Goal: Task Accomplishment & Management: Complete application form

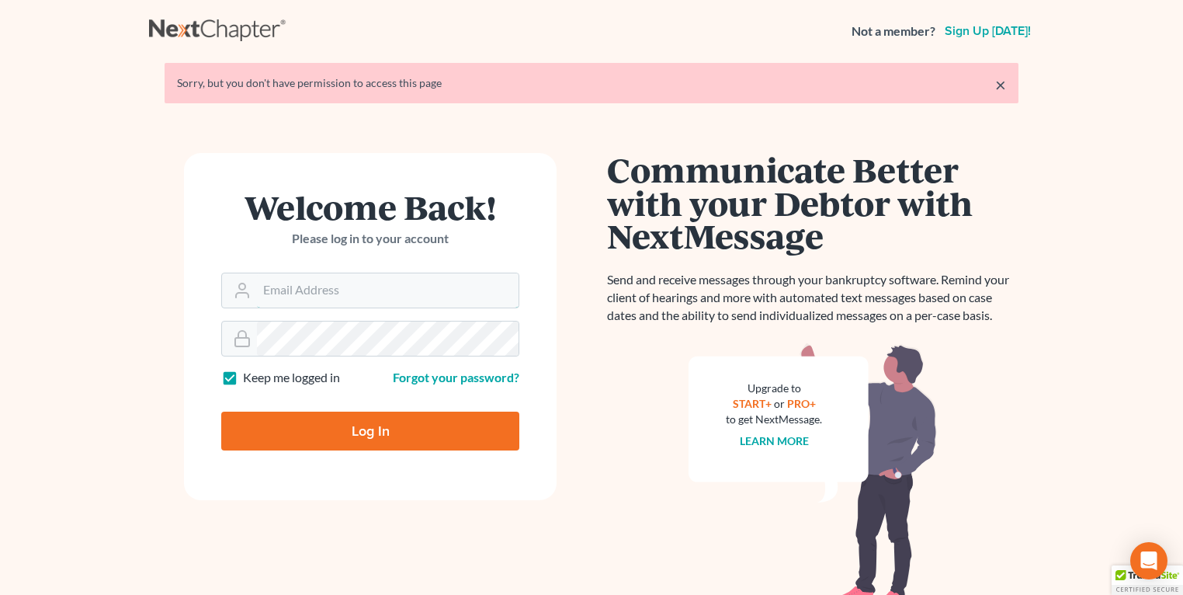
type input "fbravo@dallagolaw.com"
click at [322, 428] on input "Log In" at bounding box center [370, 430] width 298 height 39
type input "Thinking..."
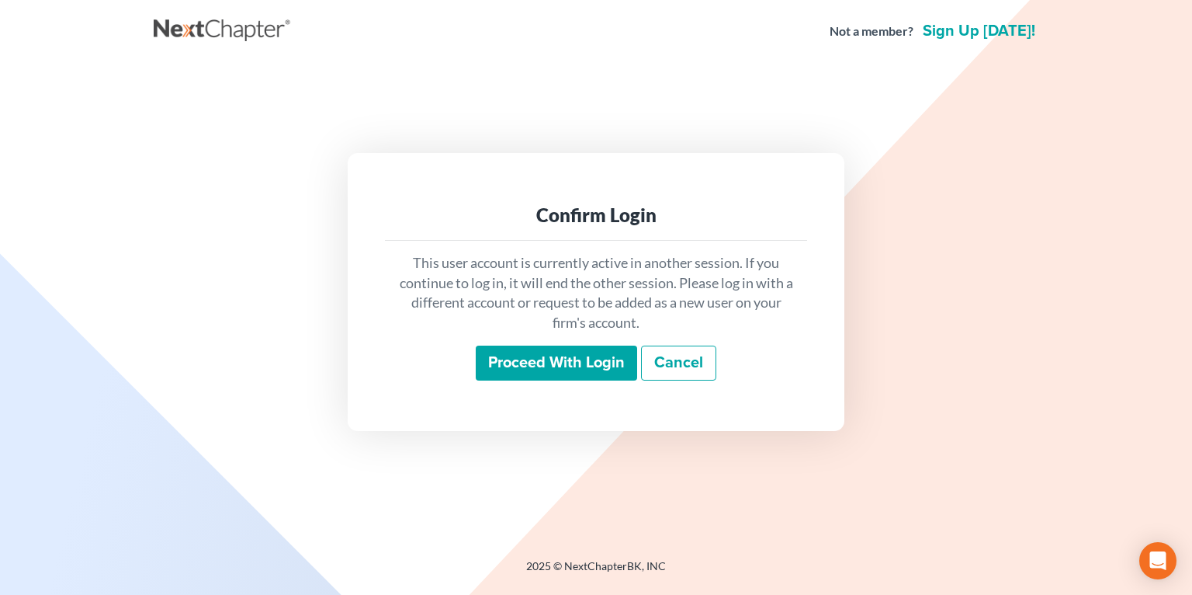
click at [508, 362] on input "Proceed with login" at bounding box center [556, 363] width 161 height 36
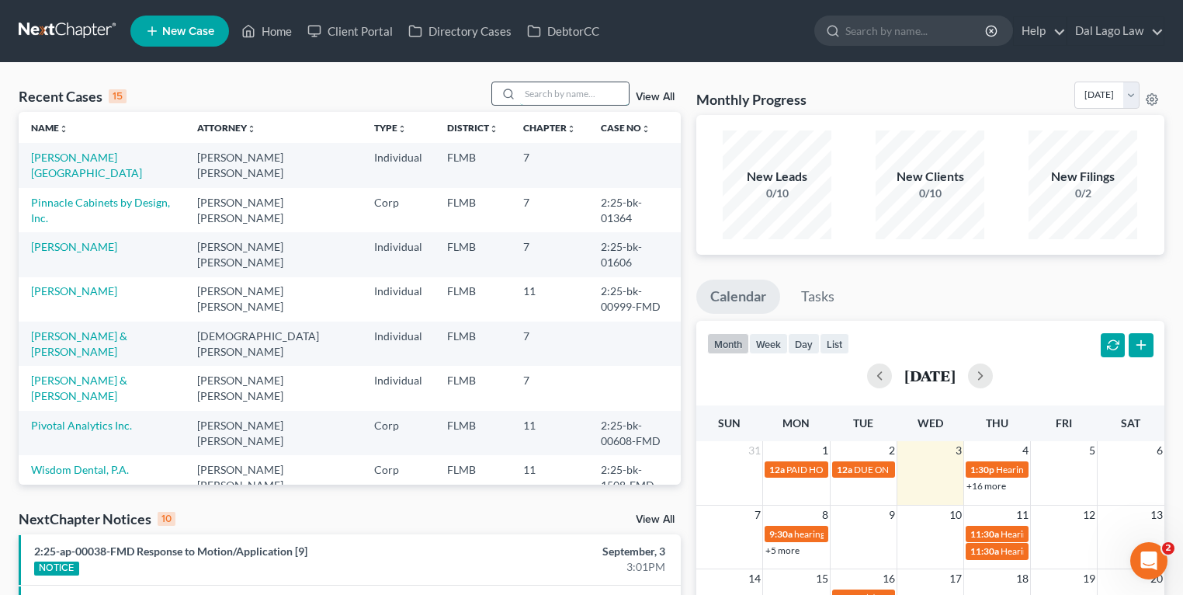
click at [558, 101] on input "search" at bounding box center [574, 93] width 109 height 23
type input "[PERSON_NAME]"
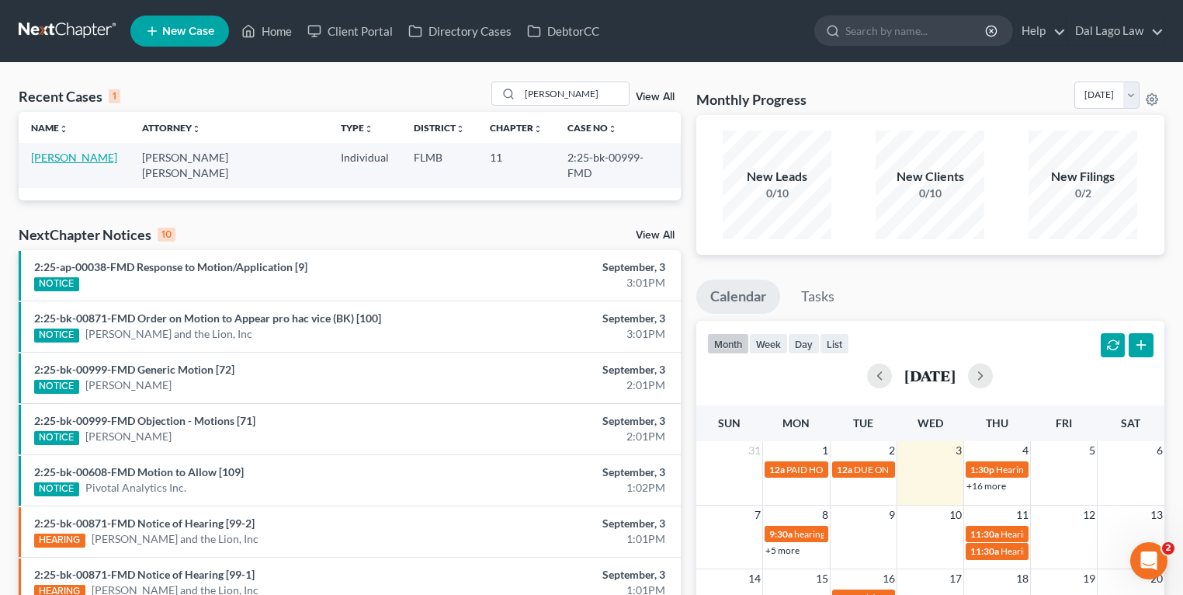
click at [82, 158] on link "[PERSON_NAME]" at bounding box center [74, 157] width 86 height 13
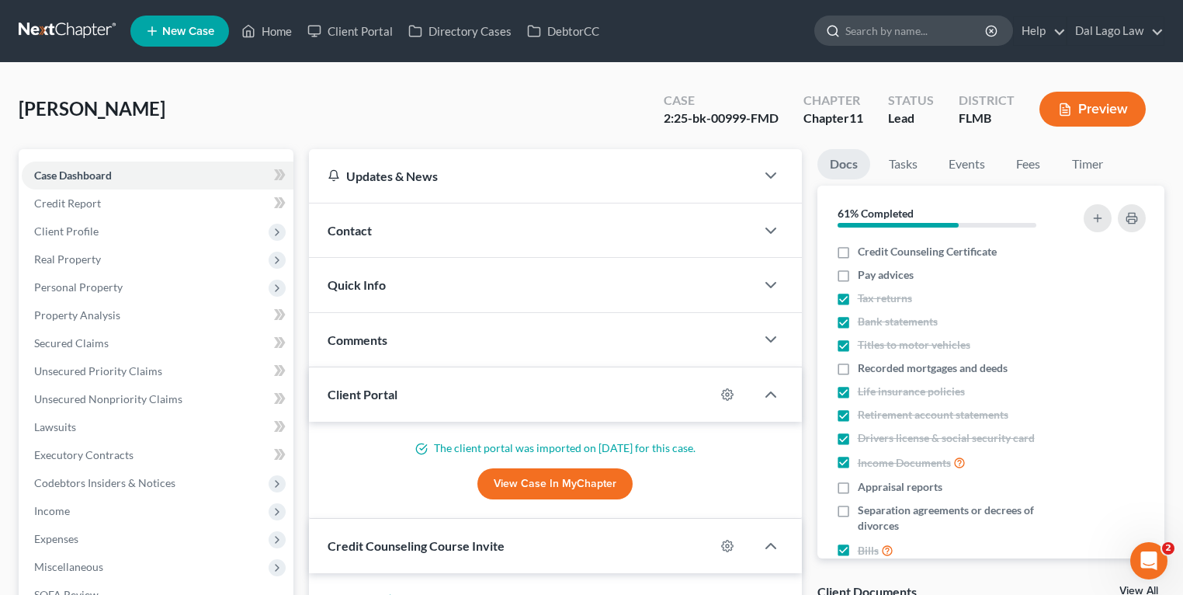
click at [912, 24] on input "search" at bounding box center [916, 30] width 142 height 29
type input "Ally"
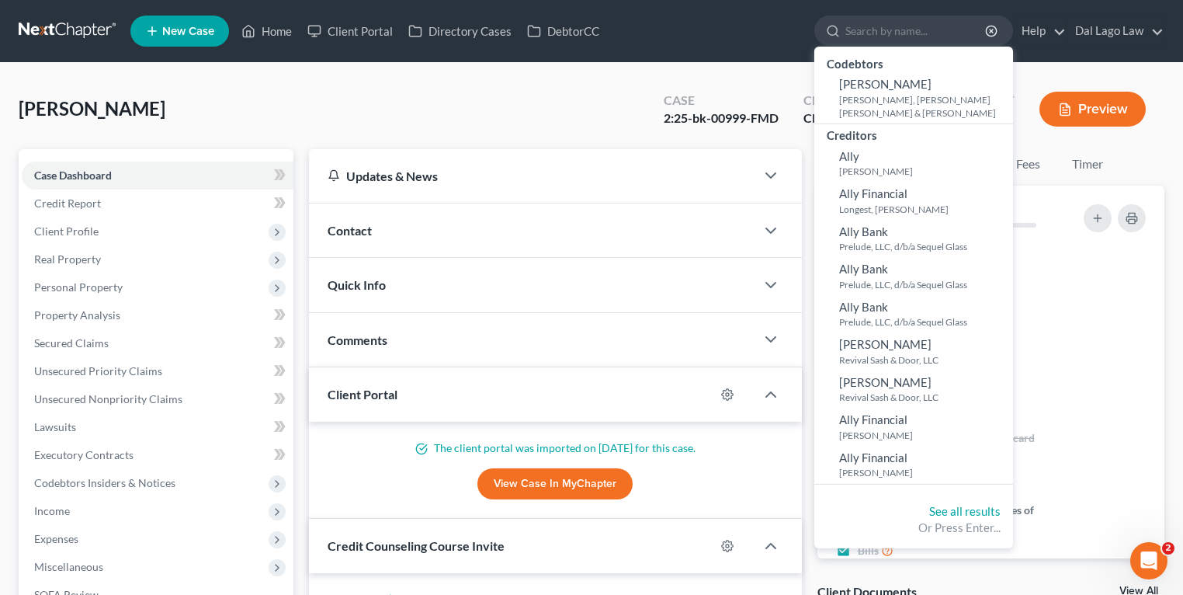
click at [498, 92] on div "[PERSON_NAME] Upgraded Case 2:25-bk-00999-FMD Chapter Chapter 11 Status Lead Di…" at bounding box center [592, 116] width 1146 height 68
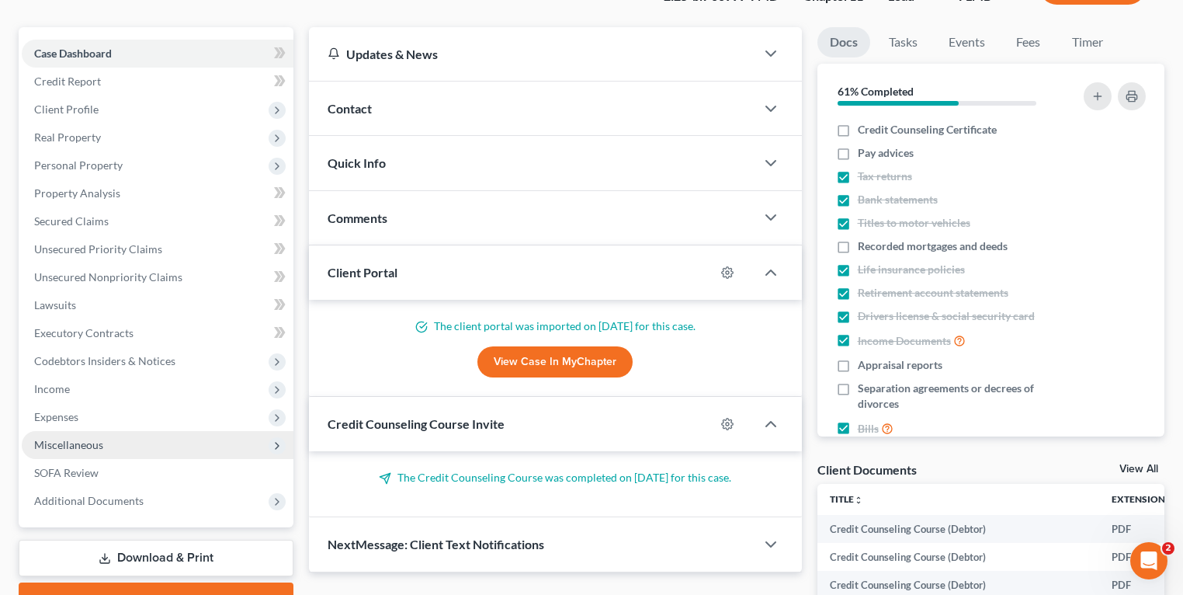
scroll to position [124, 0]
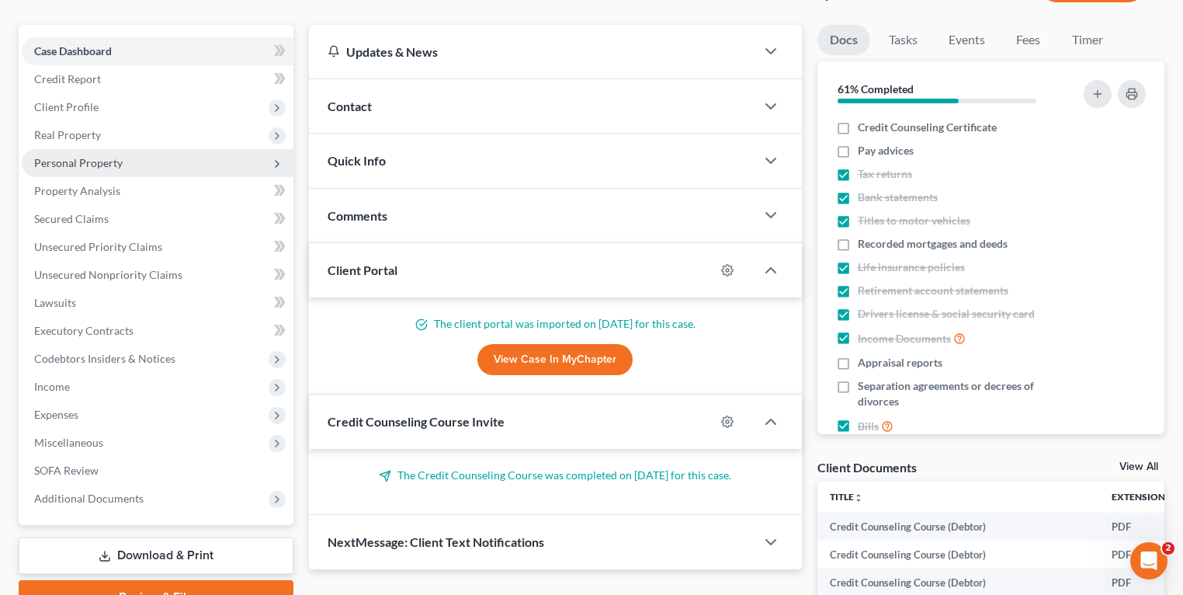
click at [118, 162] on span "Personal Property" at bounding box center [78, 162] width 88 height 13
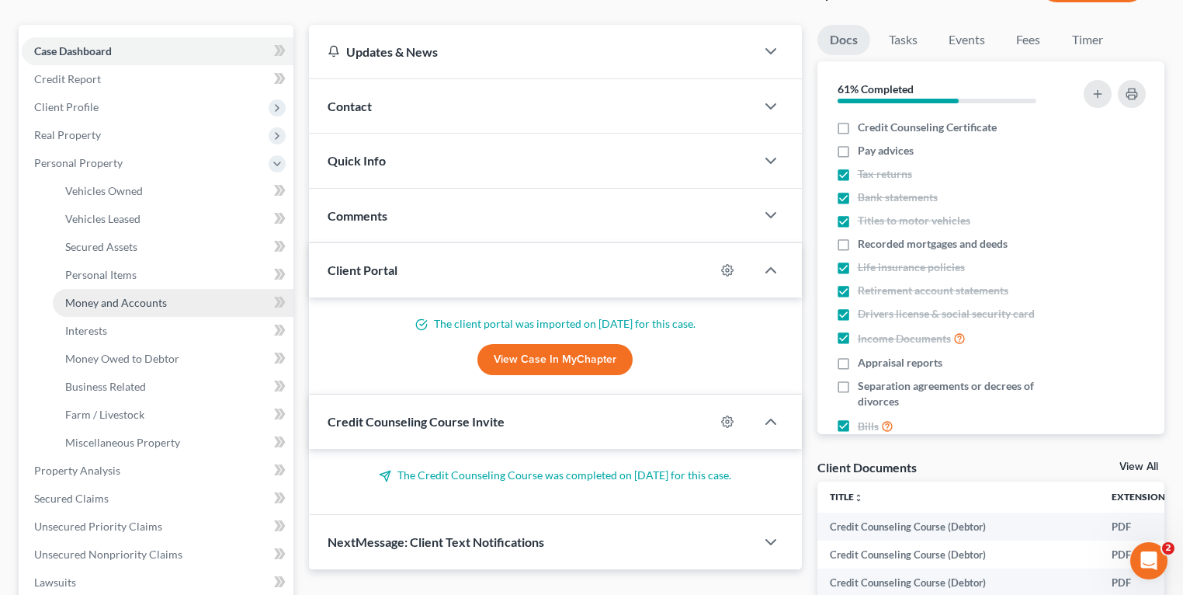
click at [135, 301] on span "Money and Accounts" at bounding box center [116, 302] width 102 height 13
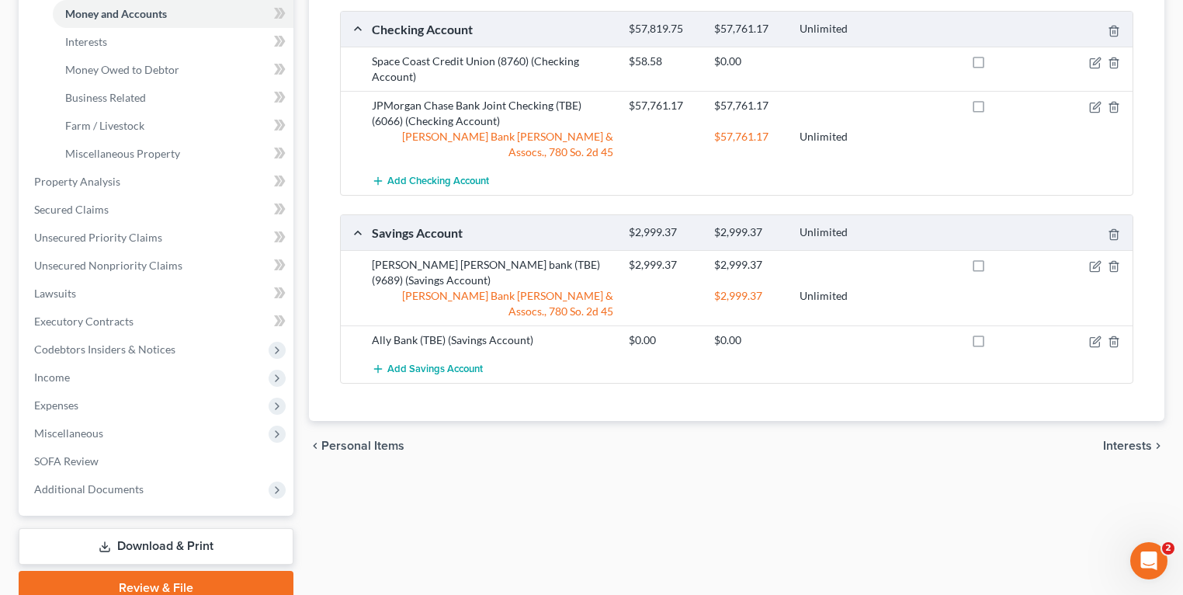
scroll to position [435, 0]
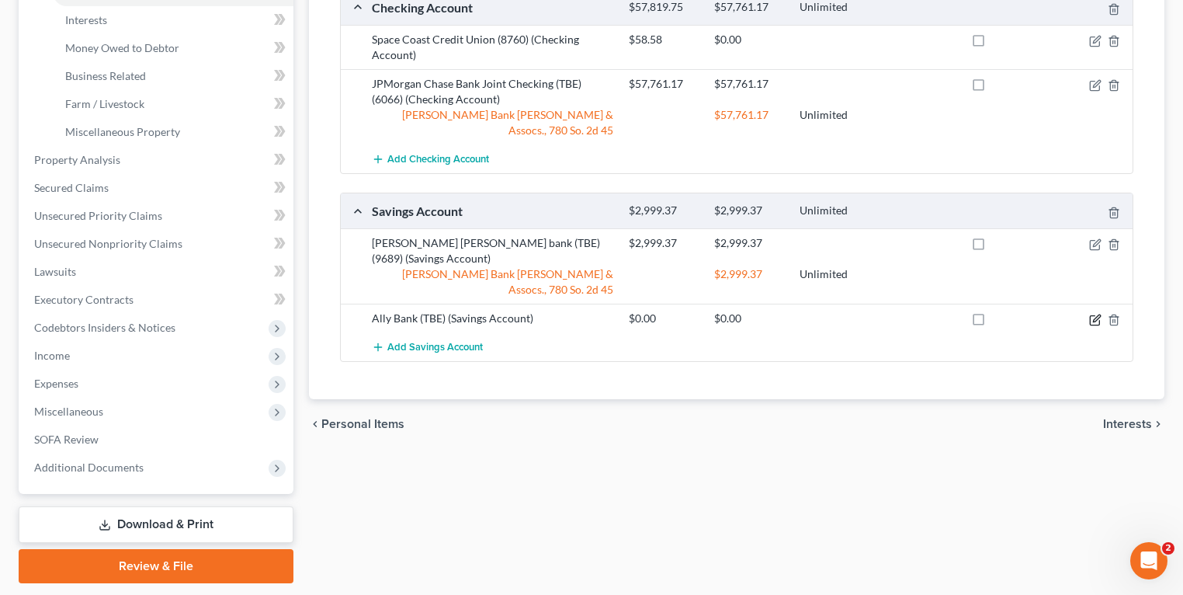
click at [1090, 316] on icon "button" at bounding box center [1094, 320] width 9 height 9
select select "39"
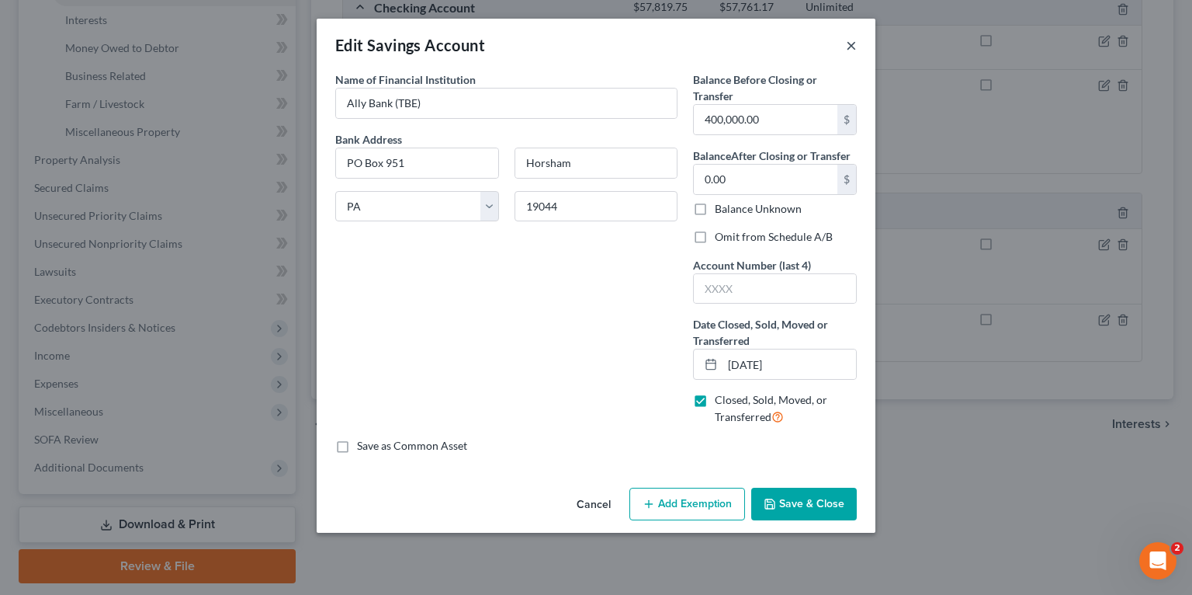
click at [854, 45] on button "×" at bounding box center [851, 45] width 11 height 19
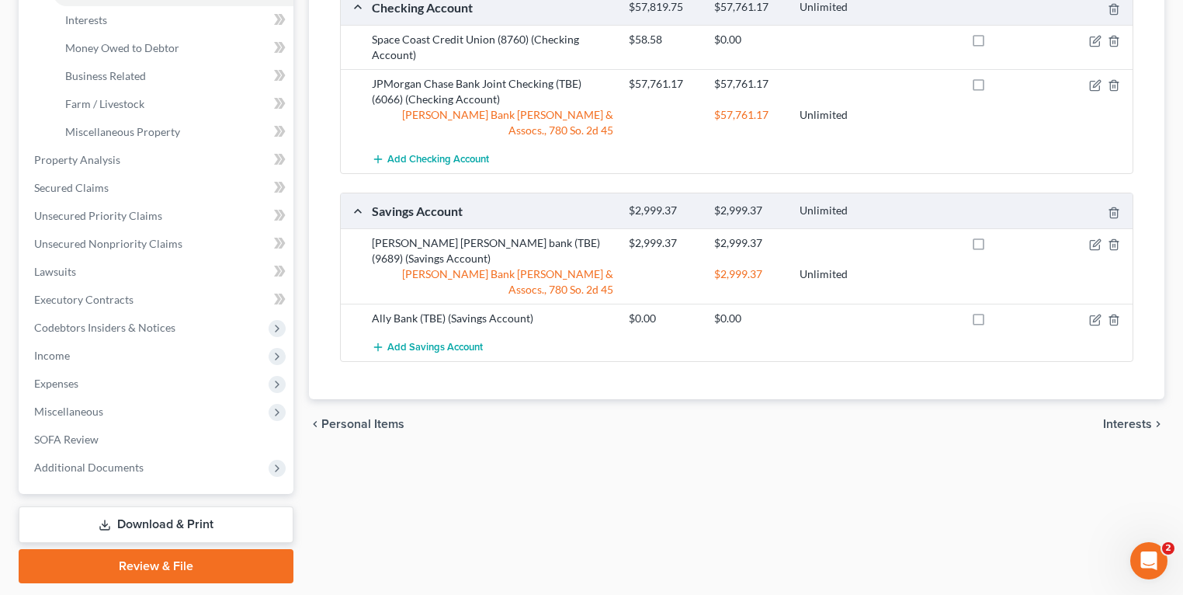
scroll to position [248, 0]
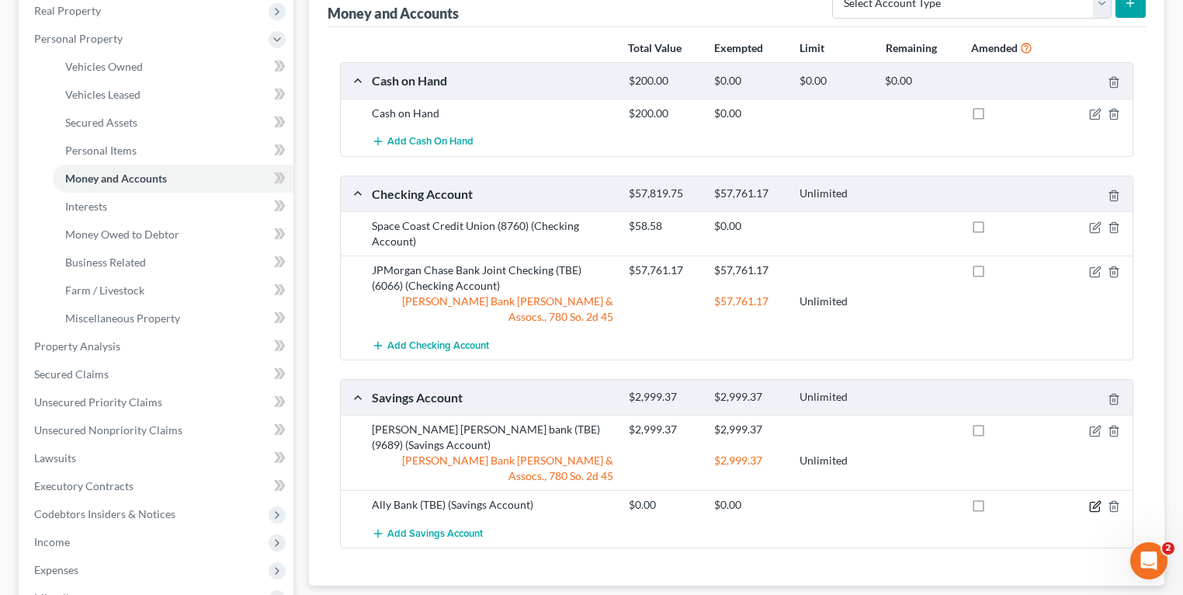
click at [1091, 500] on icon "button" at bounding box center [1095, 506] width 12 height 12
select select "39"
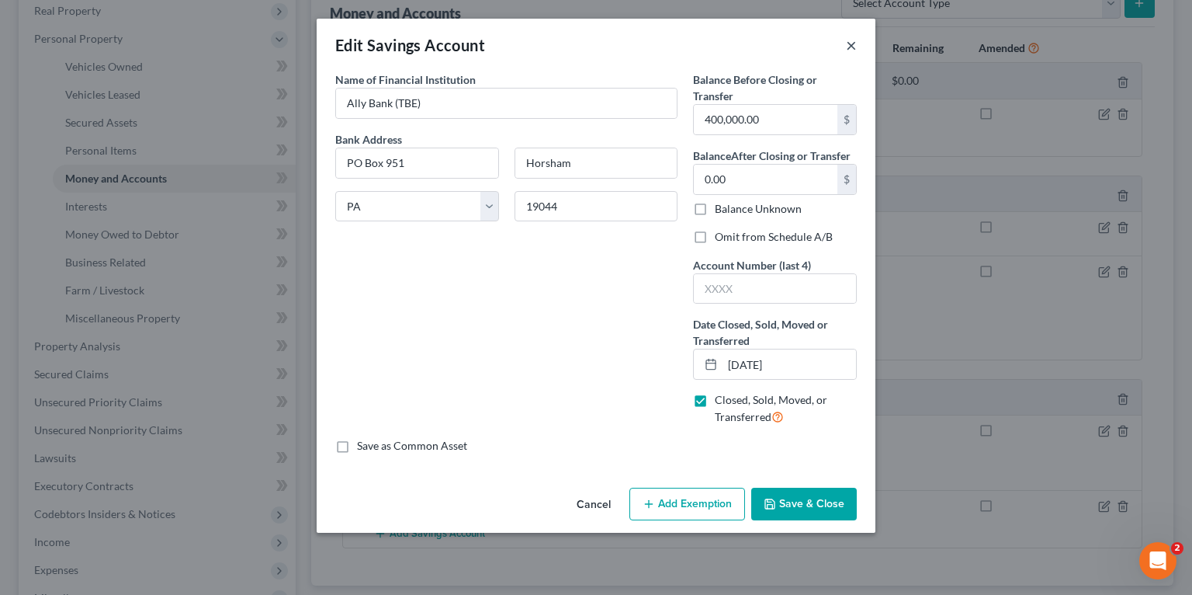
click at [848, 39] on button "×" at bounding box center [851, 45] width 11 height 19
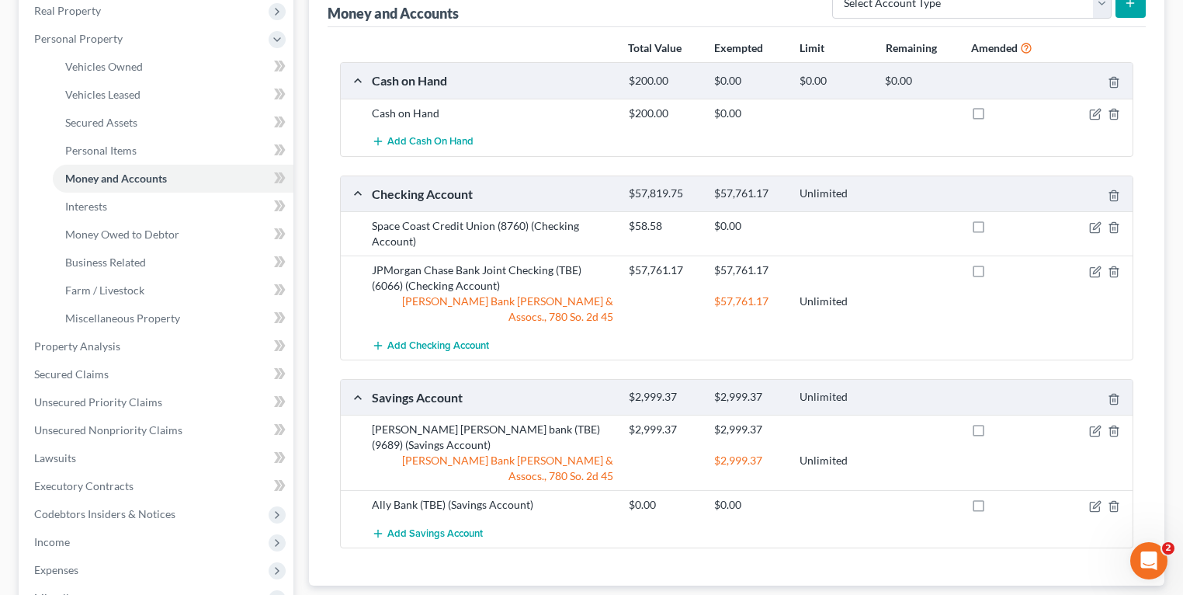
click at [514, 497] on div "Ally Bank (TBE) (Savings Account)" at bounding box center [492, 505] width 257 height 16
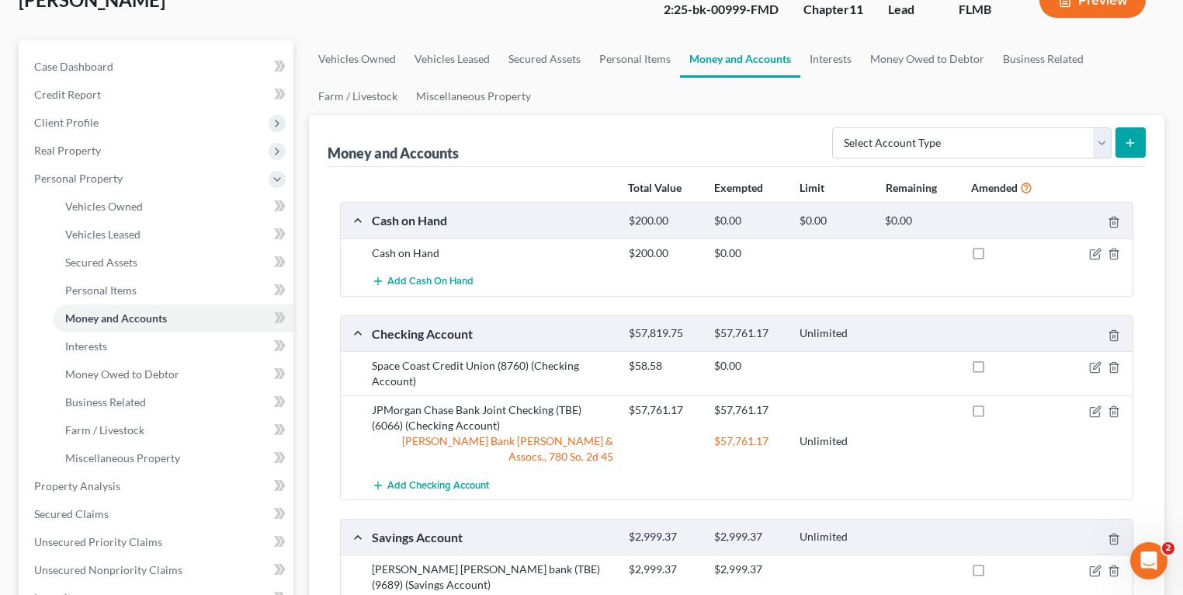
scroll to position [295, 0]
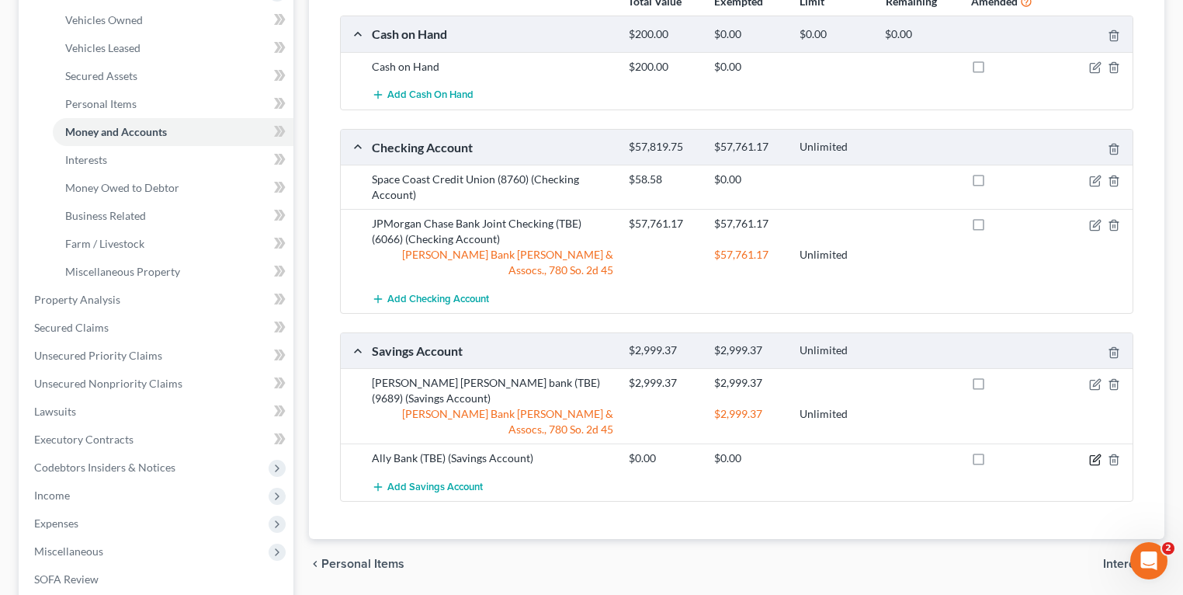
click at [1094, 453] on icon "button" at bounding box center [1095, 459] width 12 height 12
select select "39"
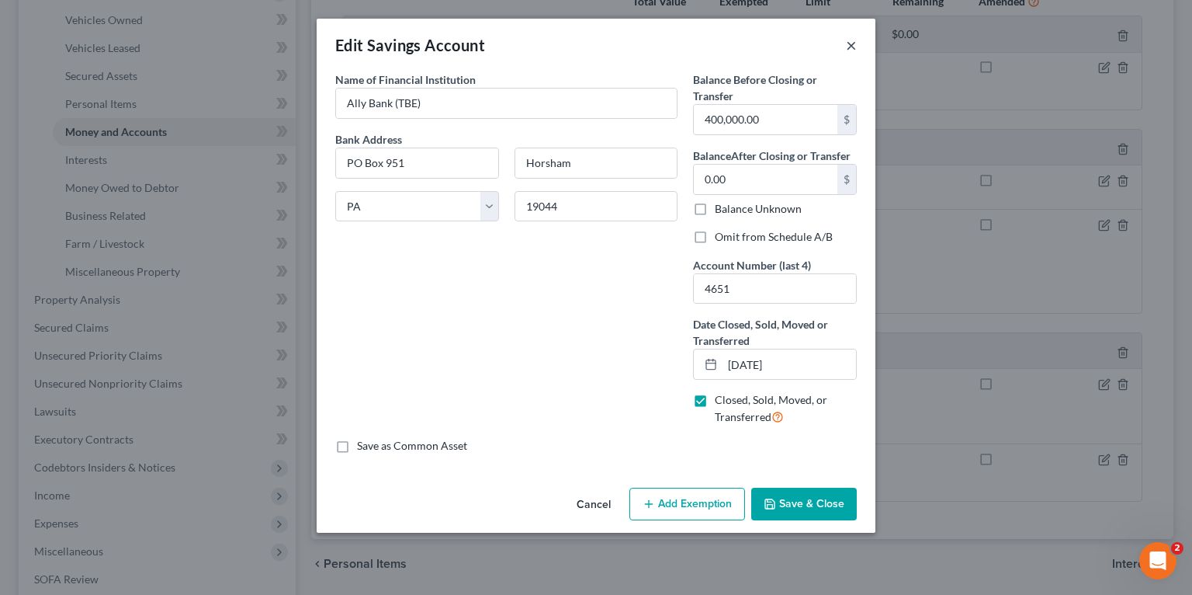
click at [855, 40] on button "×" at bounding box center [851, 45] width 11 height 19
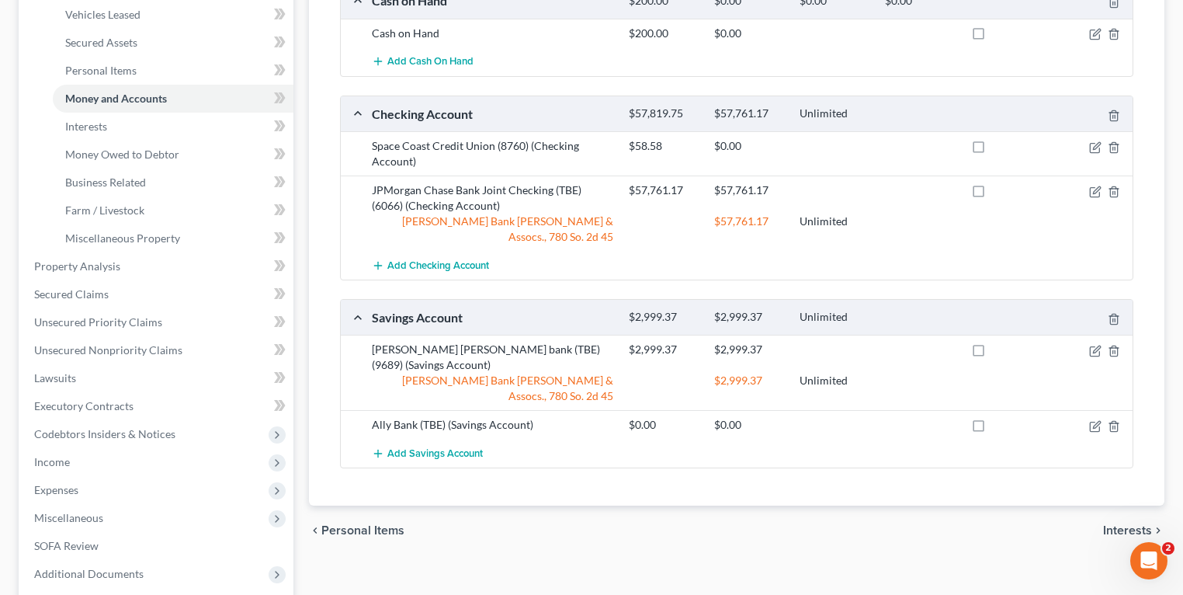
scroll to position [357, 0]
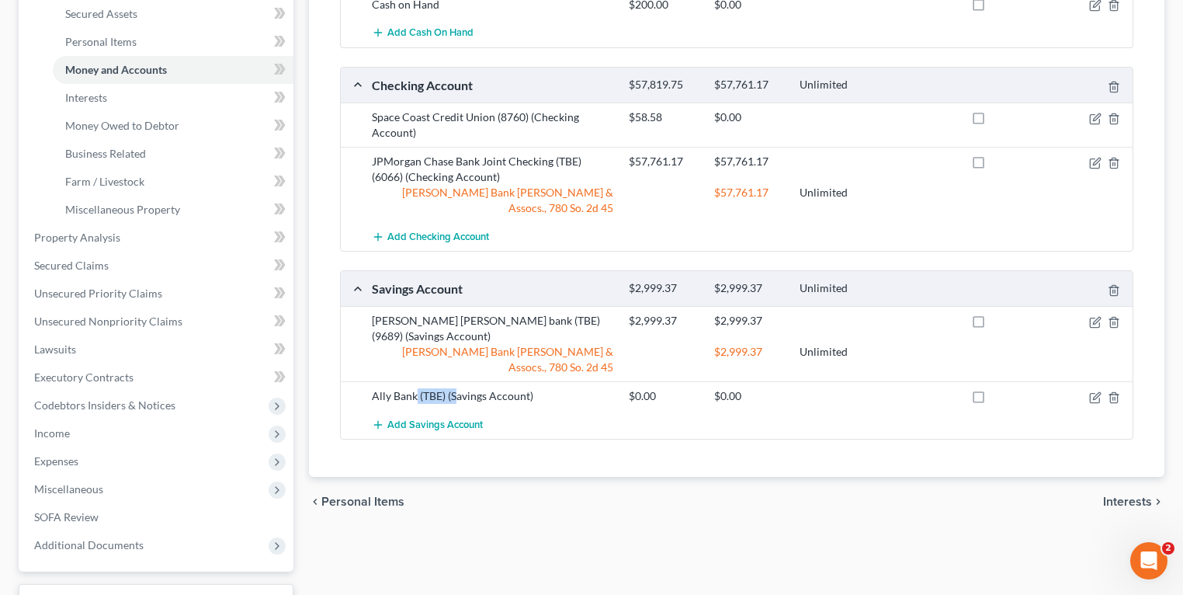
drag, startPoint x: 417, startPoint y: 363, endPoint x: 455, endPoint y: 363, distance: 38.0
click at [455, 388] on div "Ally Bank (TBE) (Savings Account)" at bounding box center [492, 396] width 257 height 16
drag, startPoint x: 455, startPoint y: 363, endPoint x: 438, endPoint y: 363, distance: 17.1
click at [438, 388] on div "Ally Bank (TBE) (Savings Account)" at bounding box center [492, 396] width 257 height 16
click at [432, 388] on div "Ally Bank (TBE) (Savings Account)" at bounding box center [492, 396] width 257 height 16
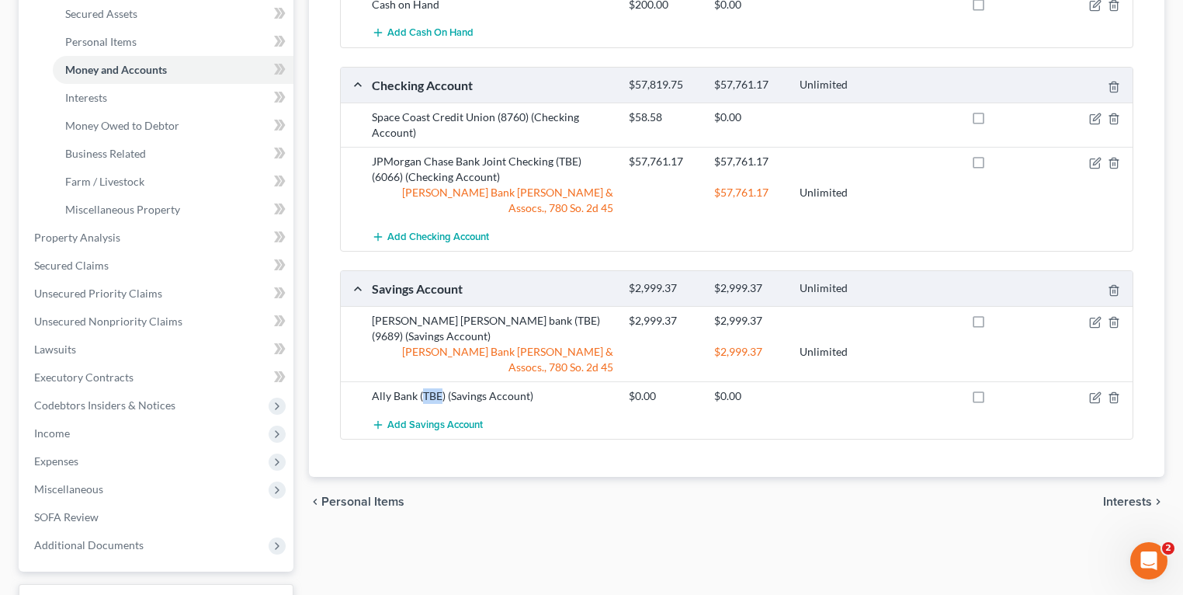
click at [432, 388] on div "Ally Bank (TBE) (Savings Account)" at bounding box center [492, 396] width 257 height 16
click at [95, 522] on span "SOFA Review" at bounding box center [66, 516] width 64 height 13
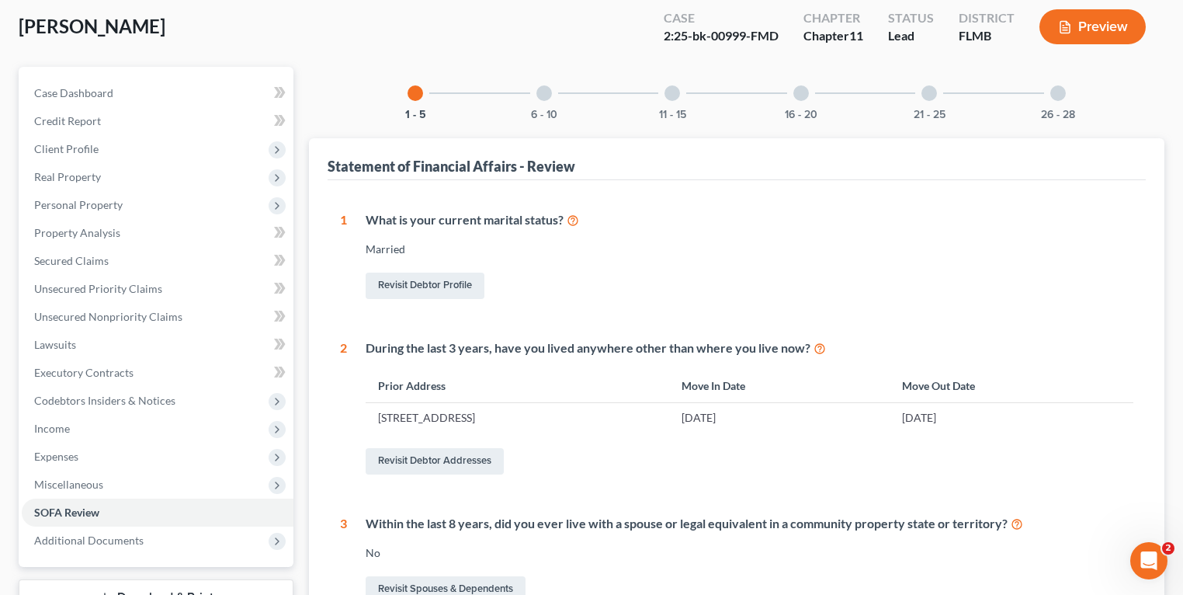
scroll to position [62, 0]
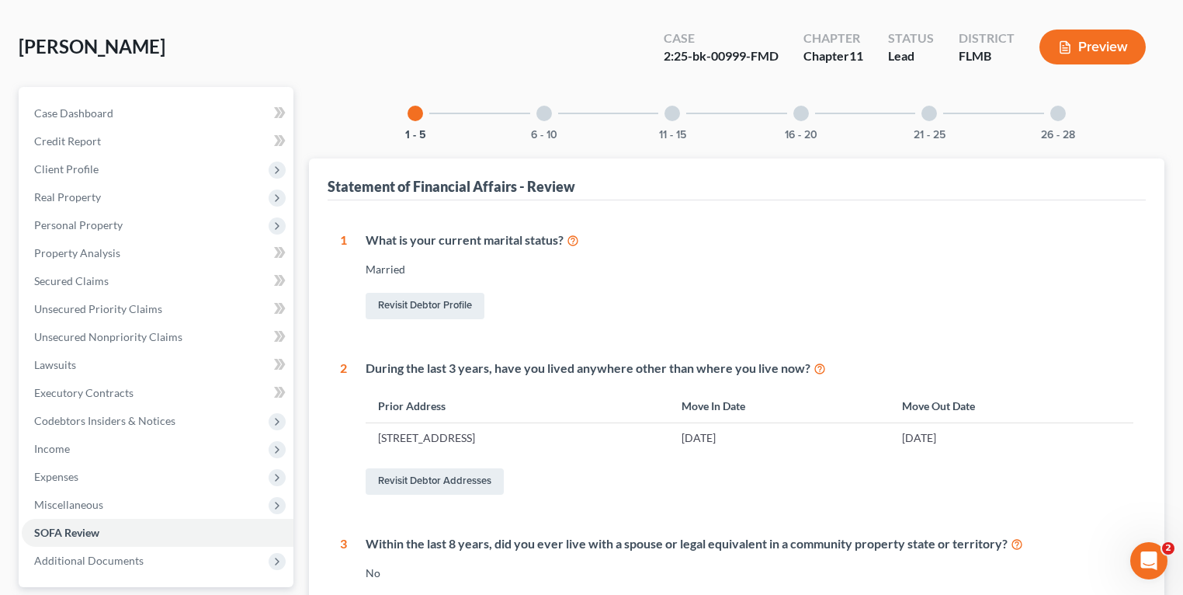
click at [547, 118] on div at bounding box center [544, 114] width 16 height 16
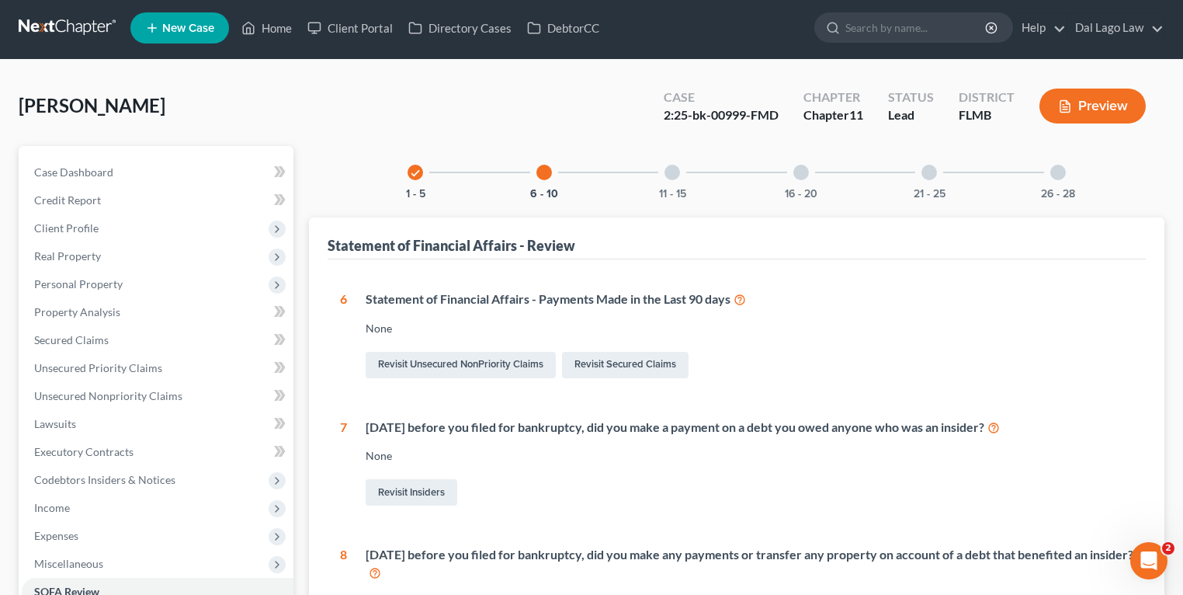
scroll to position [0, 0]
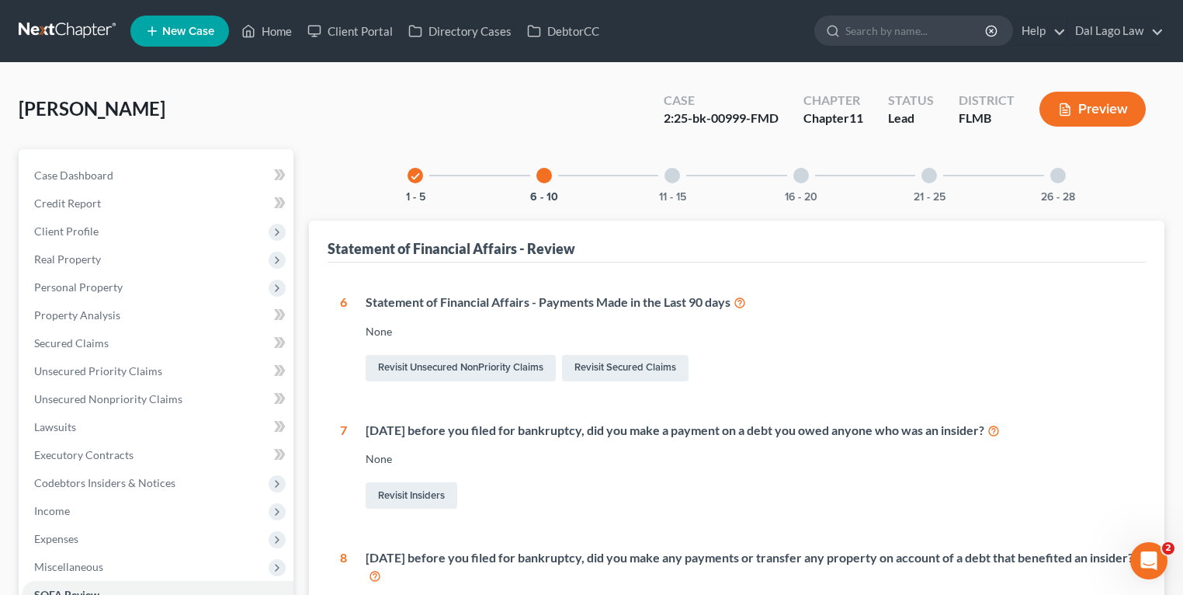
click at [680, 175] on div "11 - 15" at bounding box center [672, 175] width 53 height 53
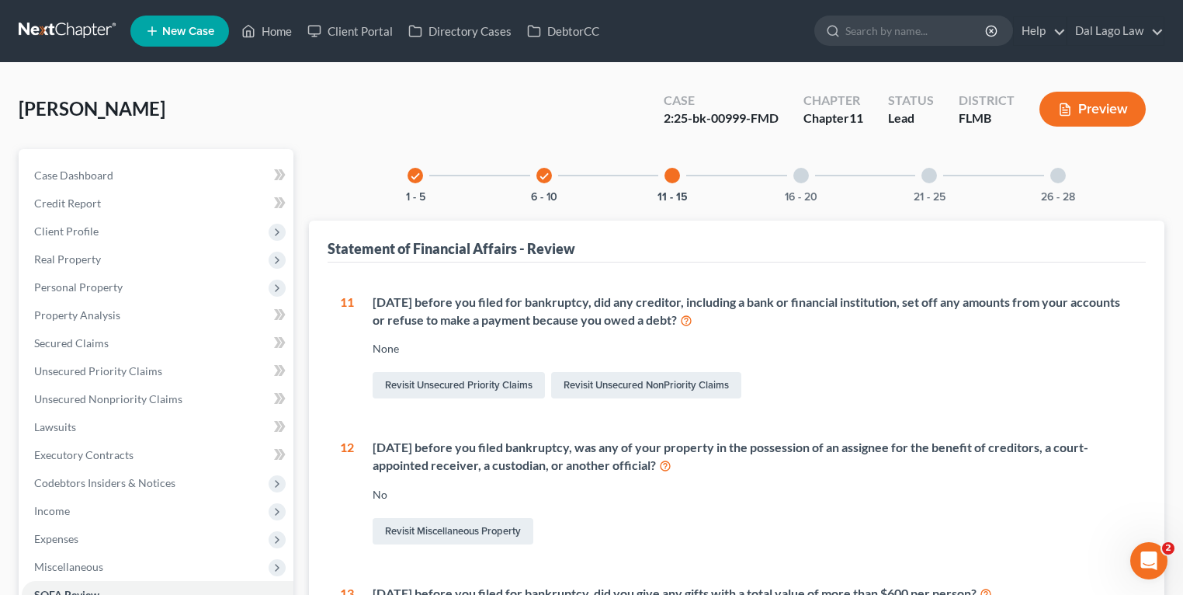
click at [803, 171] on div at bounding box center [801, 176] width 16 height 16
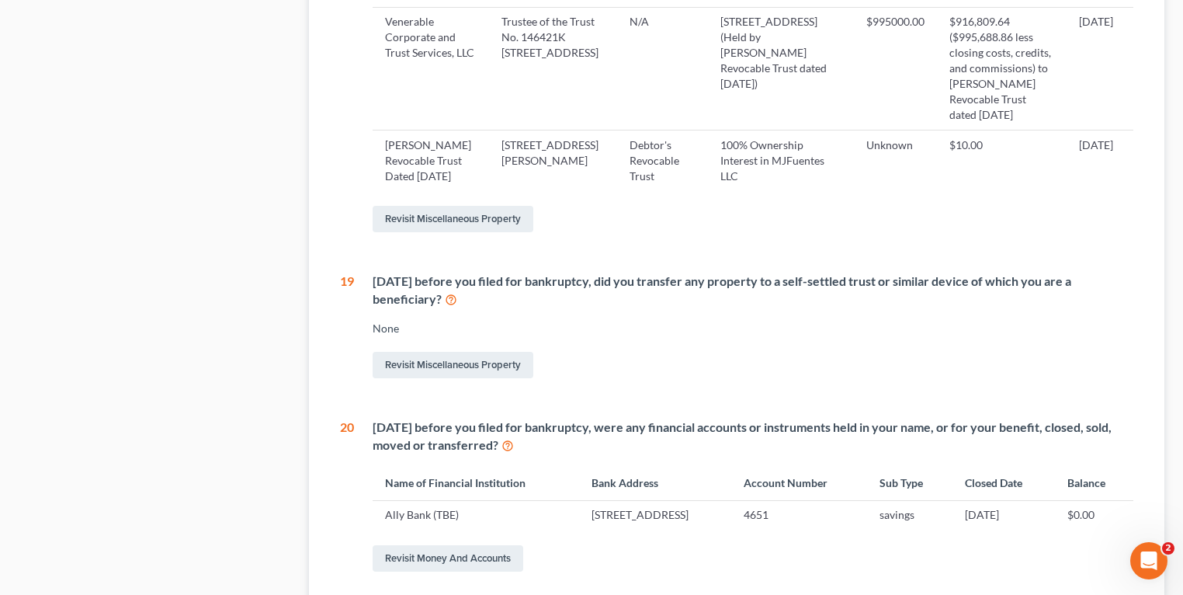
scroll to position [1248, 0]
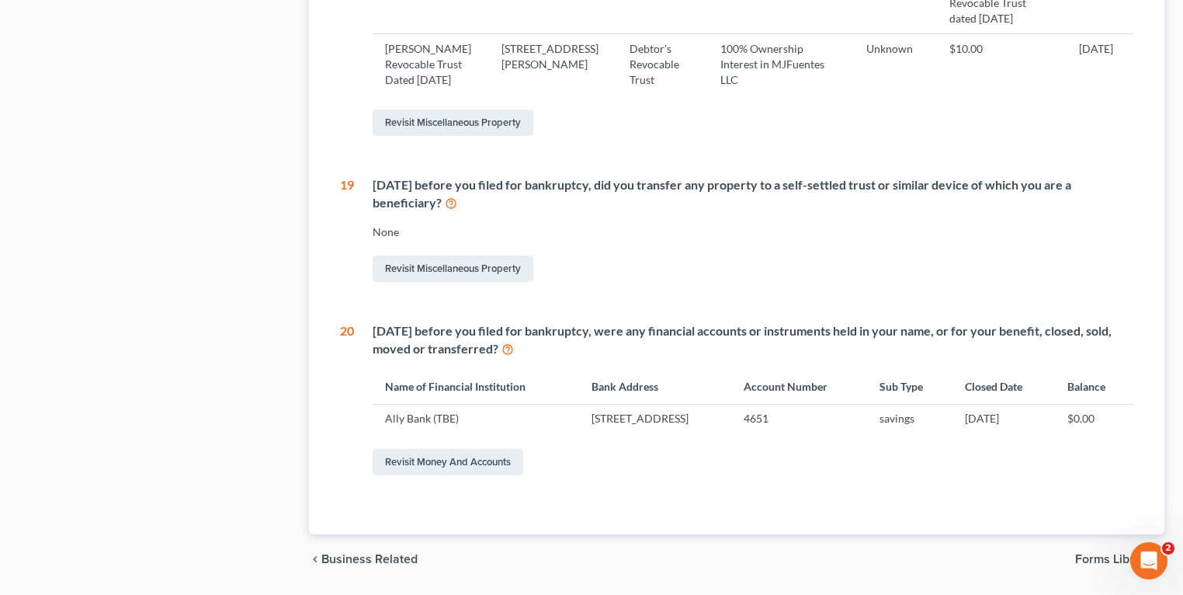
click at [920, 404] on td "savings" at bounding box center [909, 418] width 85 height 29
click at [1122, 553] on span "Forms Library" at bounding box center [1113, 559] width 77 height 12
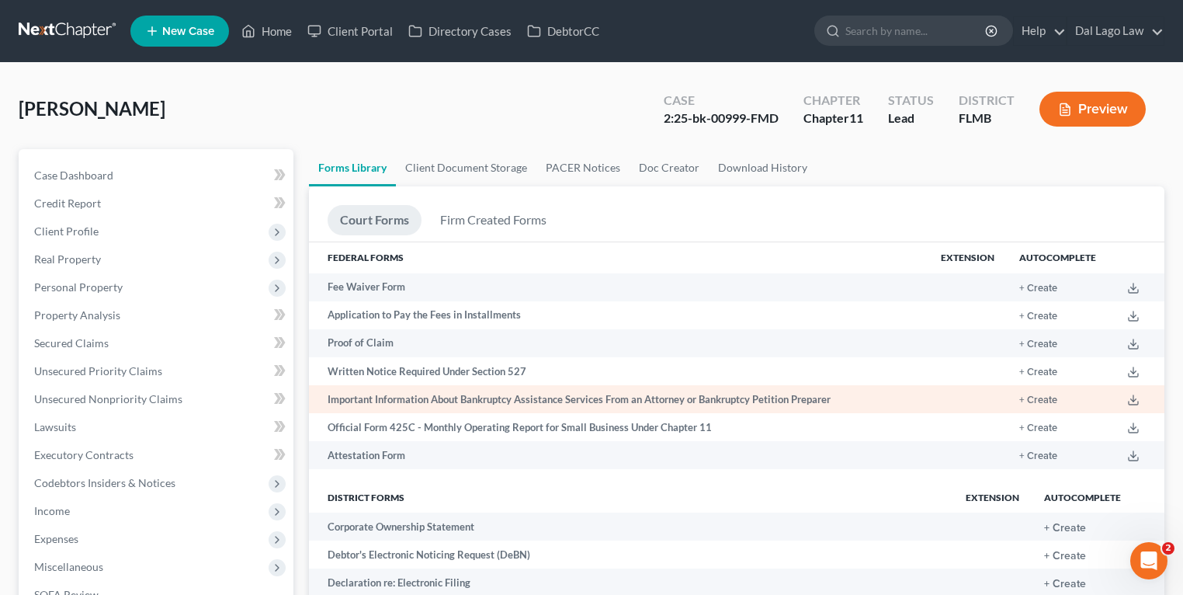
scroll to position [342, 0]
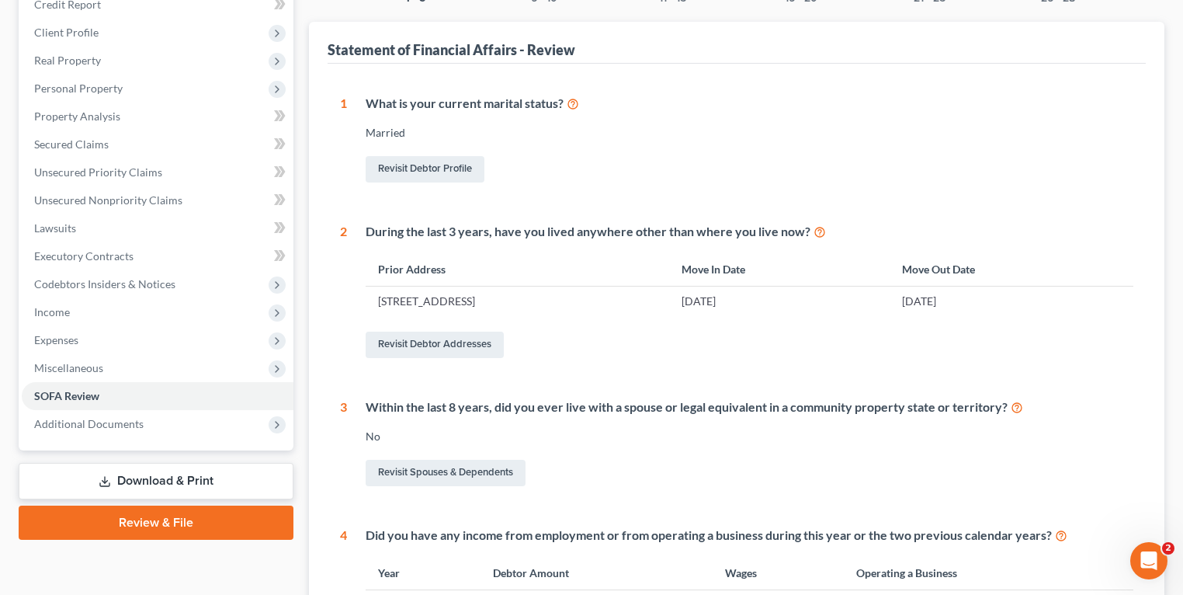
scroll to position [248, 0]
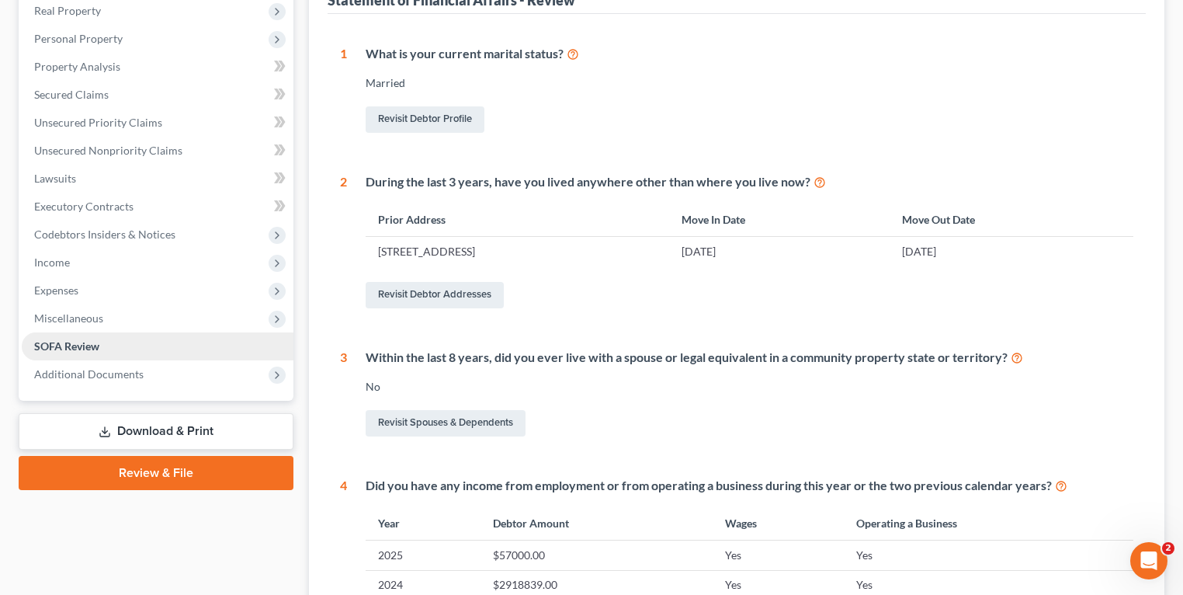
click at [75, 351] on span "SOFA Review" at bounding box center [66, 345] width 65 height 13
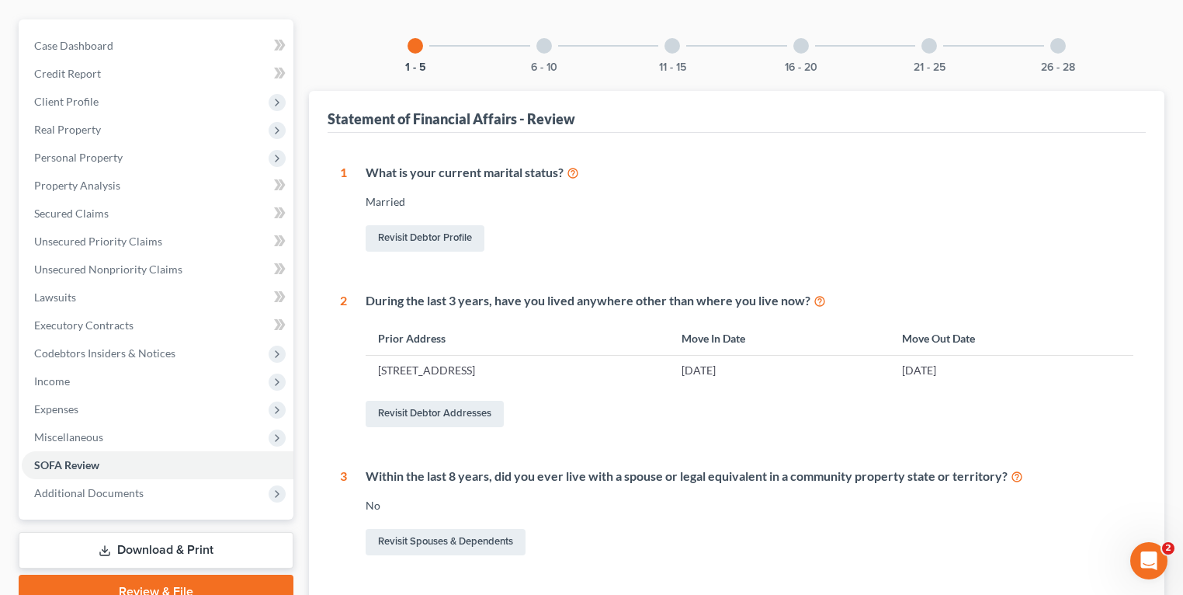
scroll to position [0, 0]
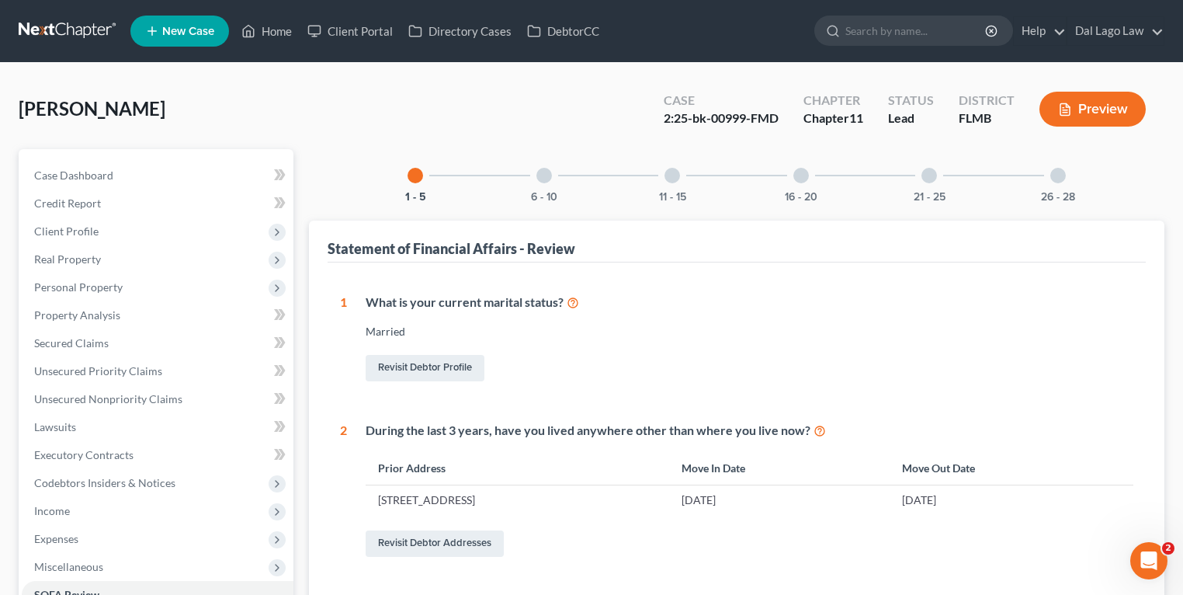
click at [801, 171] on div at bounding box center [801, 176] width 16 height 16
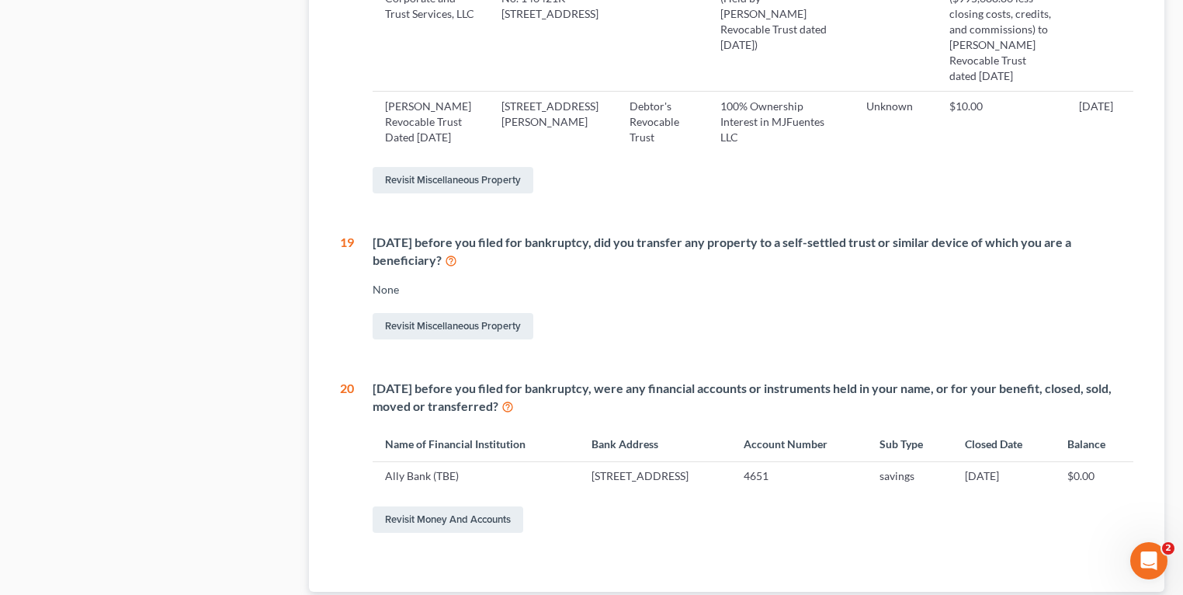
scroll to position [1248, 0]
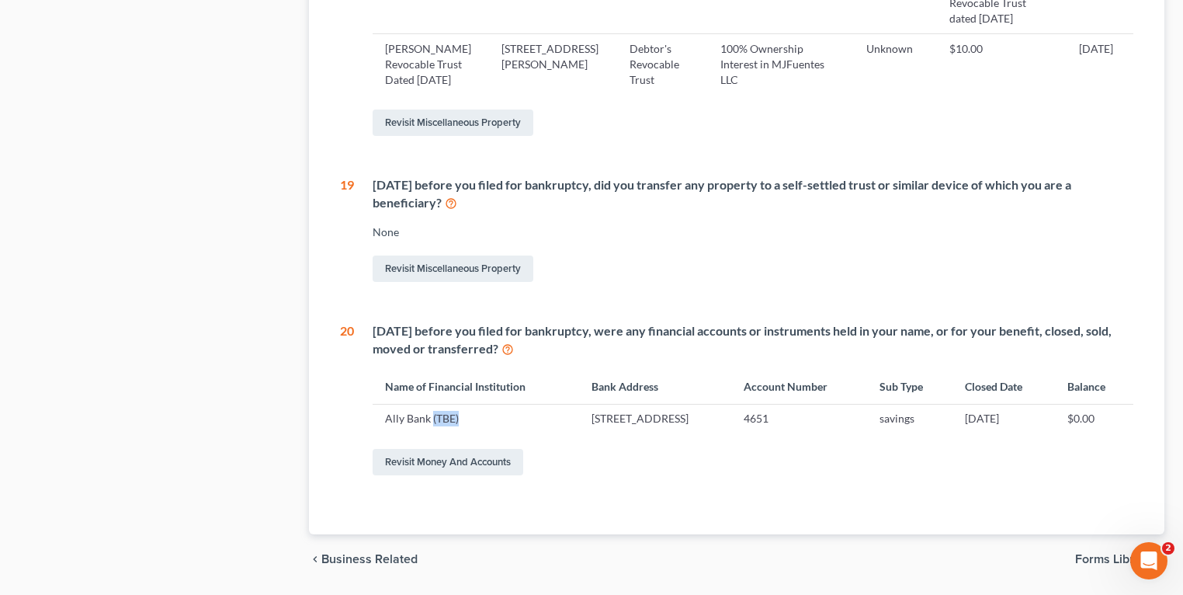
drag, startPoint x: 432, startPoint y: 371, endPoint x: 460, endPoint y: 370, distance: 28.7
click at [460, 404] on td "Ally Bank (TBE)" at bounding box center [476, 418] width 206 height 29
drag, startPoint x: 978, startPoint y: 369, endPoint x: 1065, endPoint y: 363, distance: 87.2
click at [1065, 404] on tr "Ally Bank (TBE) [STREET_ADDRESS] 4651 savings [DATE] $0.00" at bounding box center [753, 418] width 761 height 29
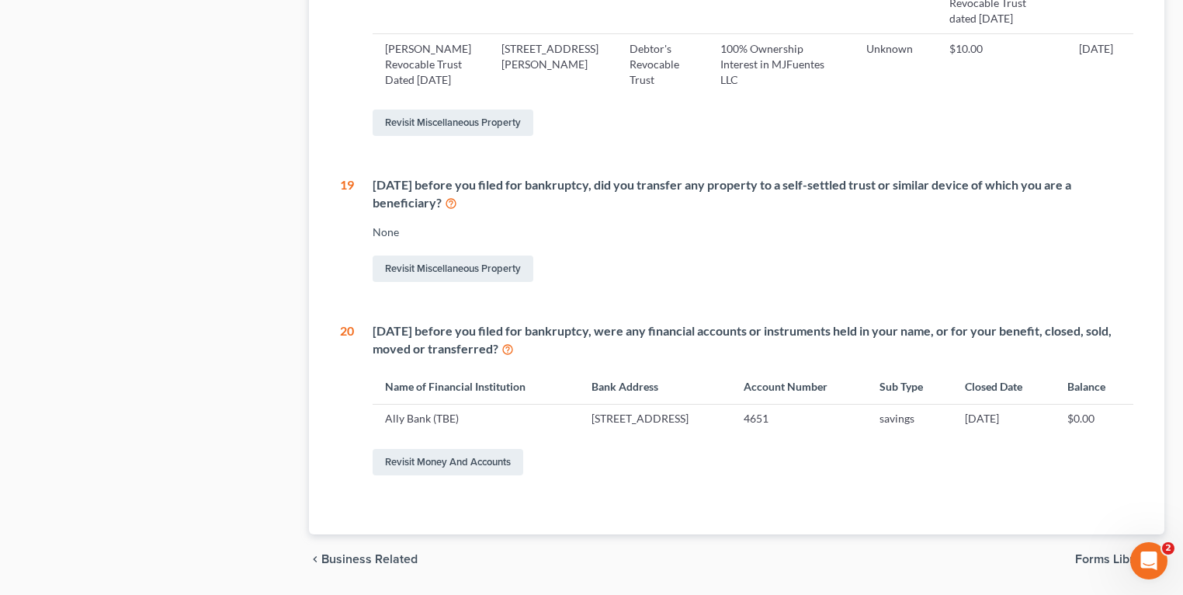
drag, startPoint x: 1065, startPoint y: 363, endPoint x: 1007, endPoint y: 391, distance: 64.6
click at [1007, 391] on div "[DATE] before you filed for bankruptcy, were any financial accounts or instrume…" at bounding box center [743, 400] width 779 height 156
